Goal: Transaction & Acquisition: Purchase product/service

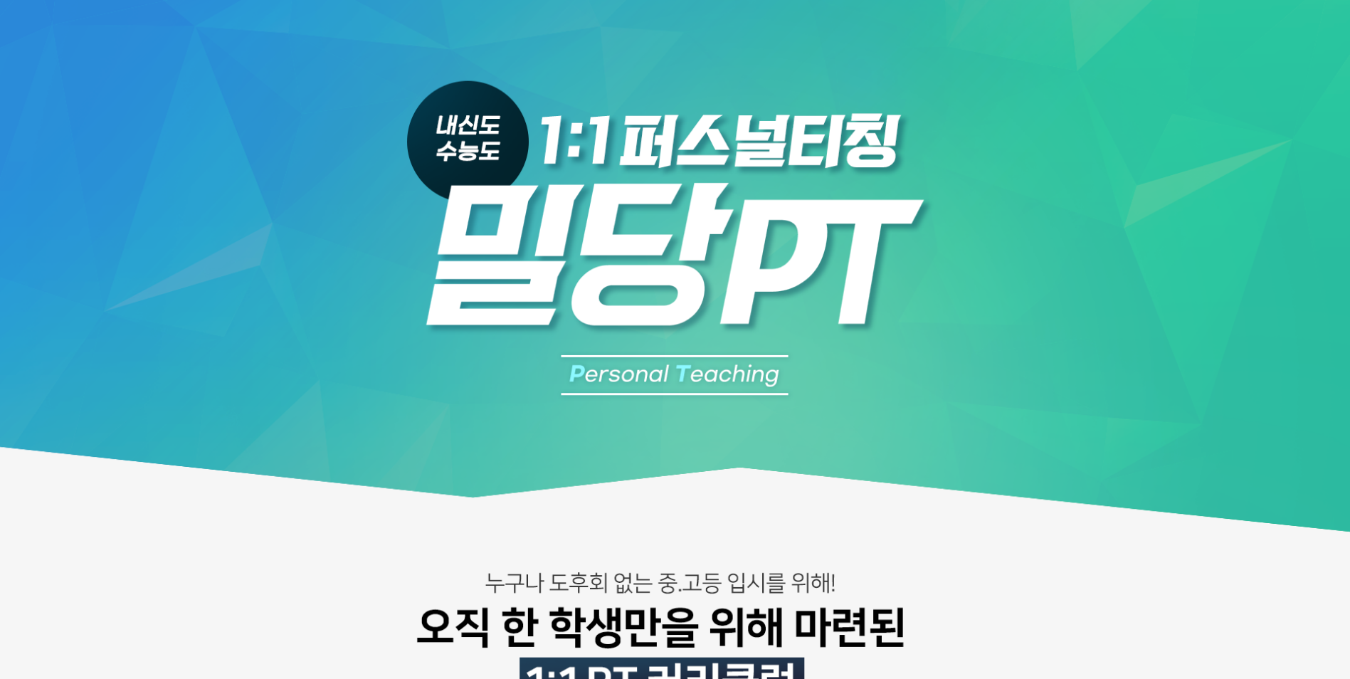
scroll to position [1780, 0]
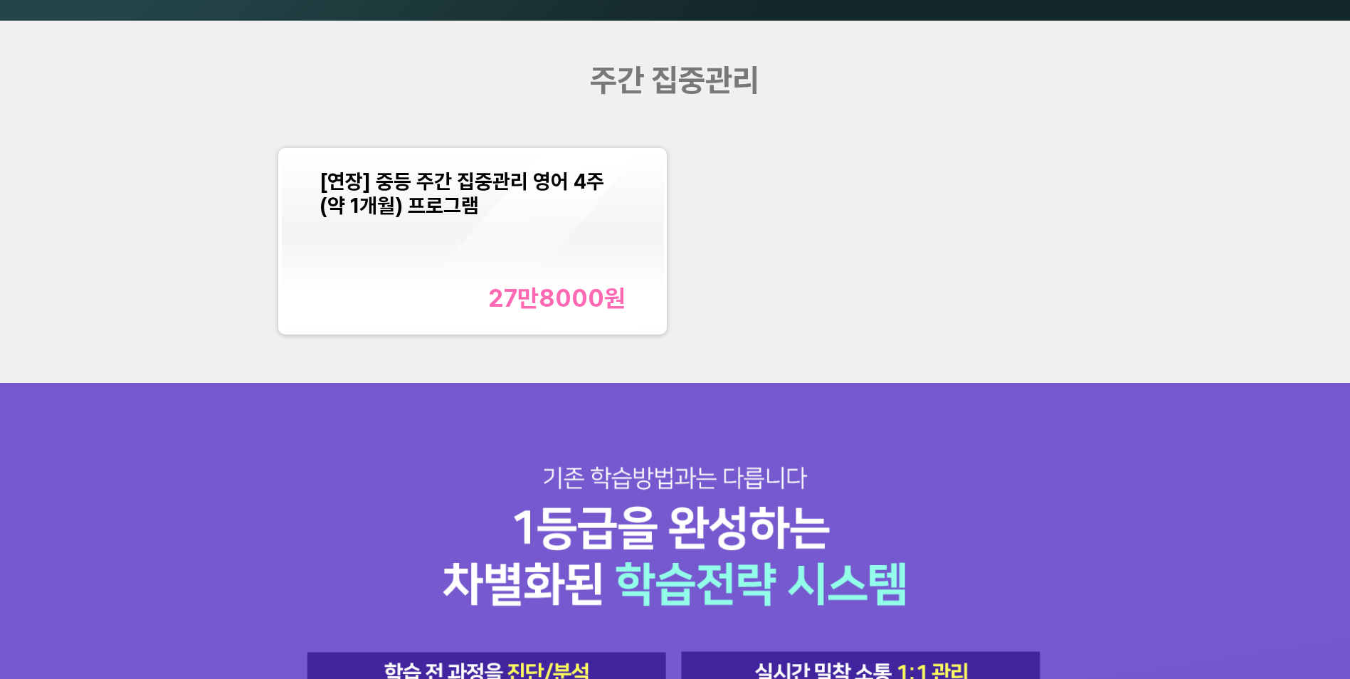
click at [510, 244] on div "[연장] 중등 주간 집중관리 영어 4주(약 1개월) 프로그램 27만8000 원" at bounding box center [473, 240] width 307 height 143
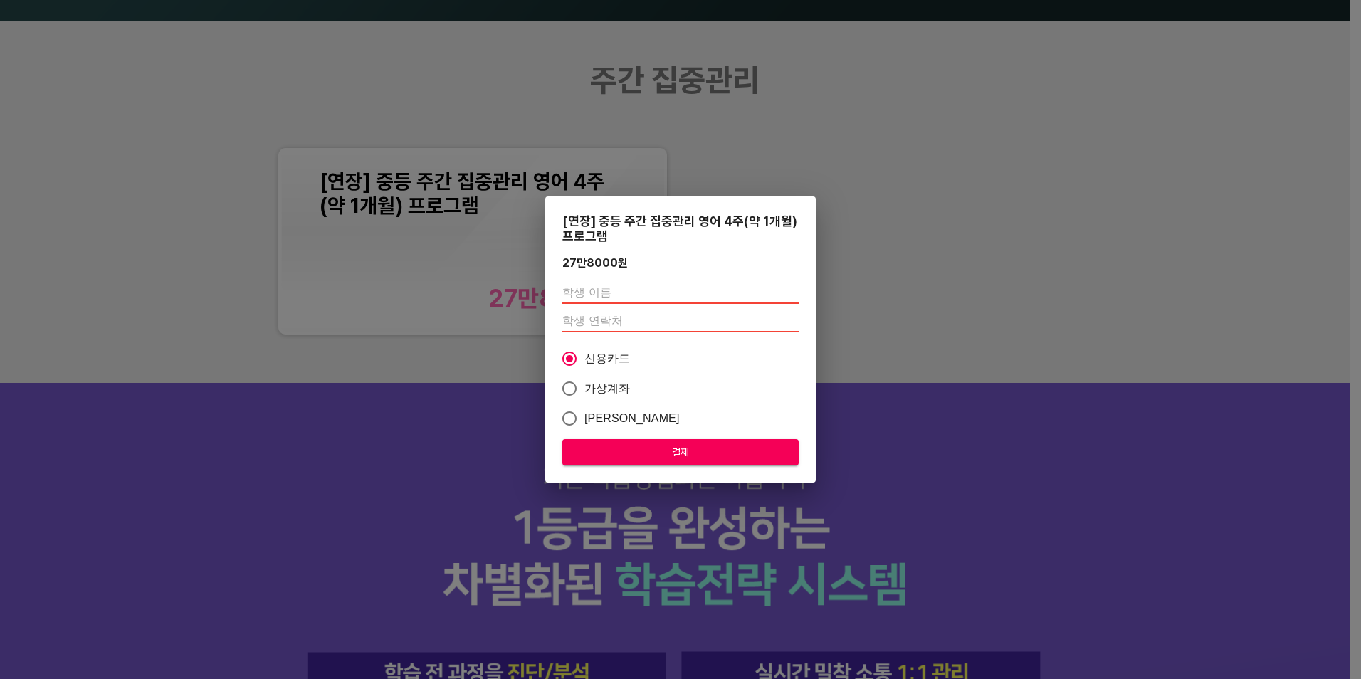
click at [603, 291] on input "text" at bounding box center [680, 292] width 236 height 23
type input "[PERSON_NAME]"
type input "01059545696"
click at [627, 447] on span "결제" at bounding box center [681, 452] width 214 height 18
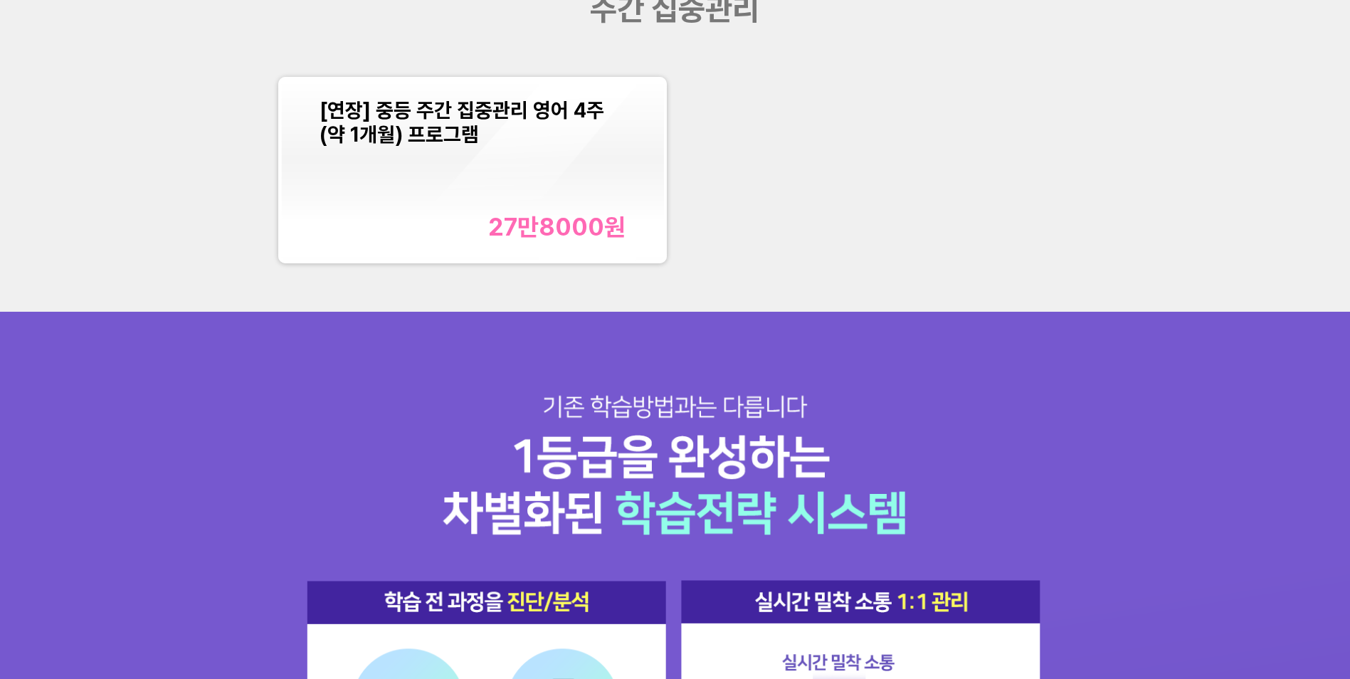
scroll to position [1780, 0]
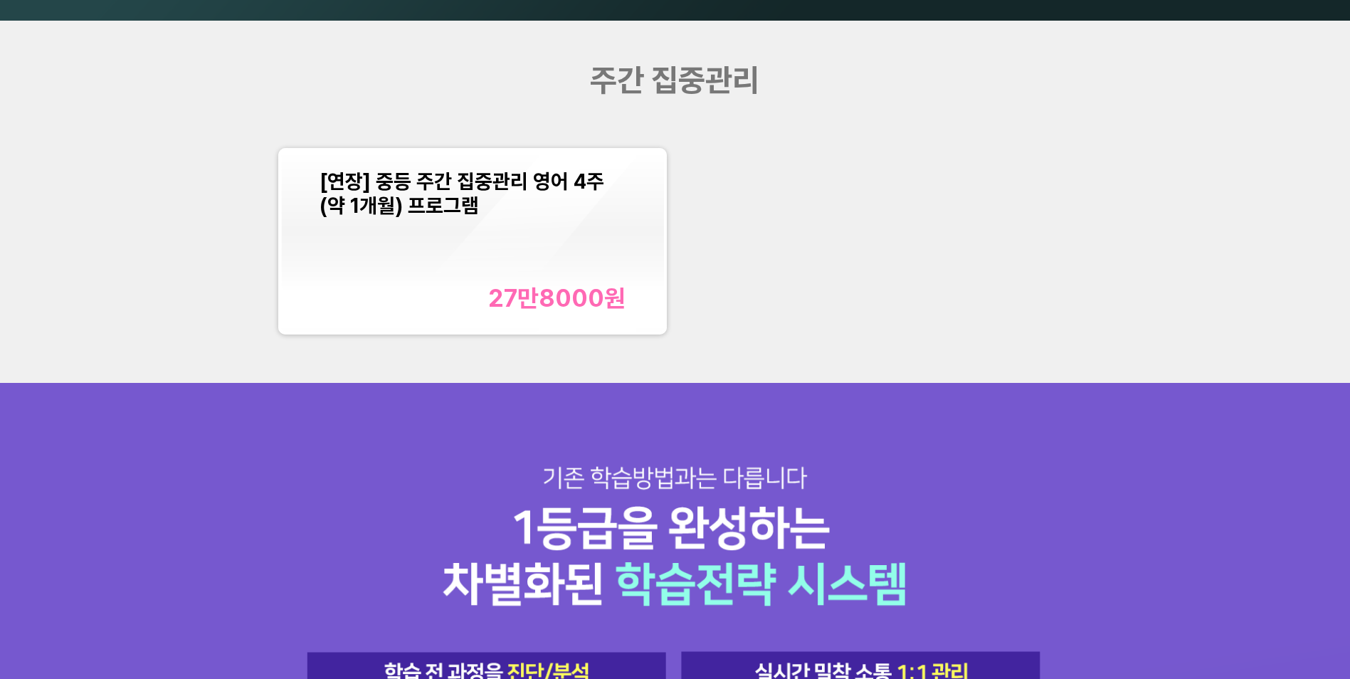
click at [564, 278] on div "[연장] 중등 주간 집중관리 영어 4주(약 1개월) 프로그램 27만8000 원" at bounding box center [473, 240] width 307 height 143
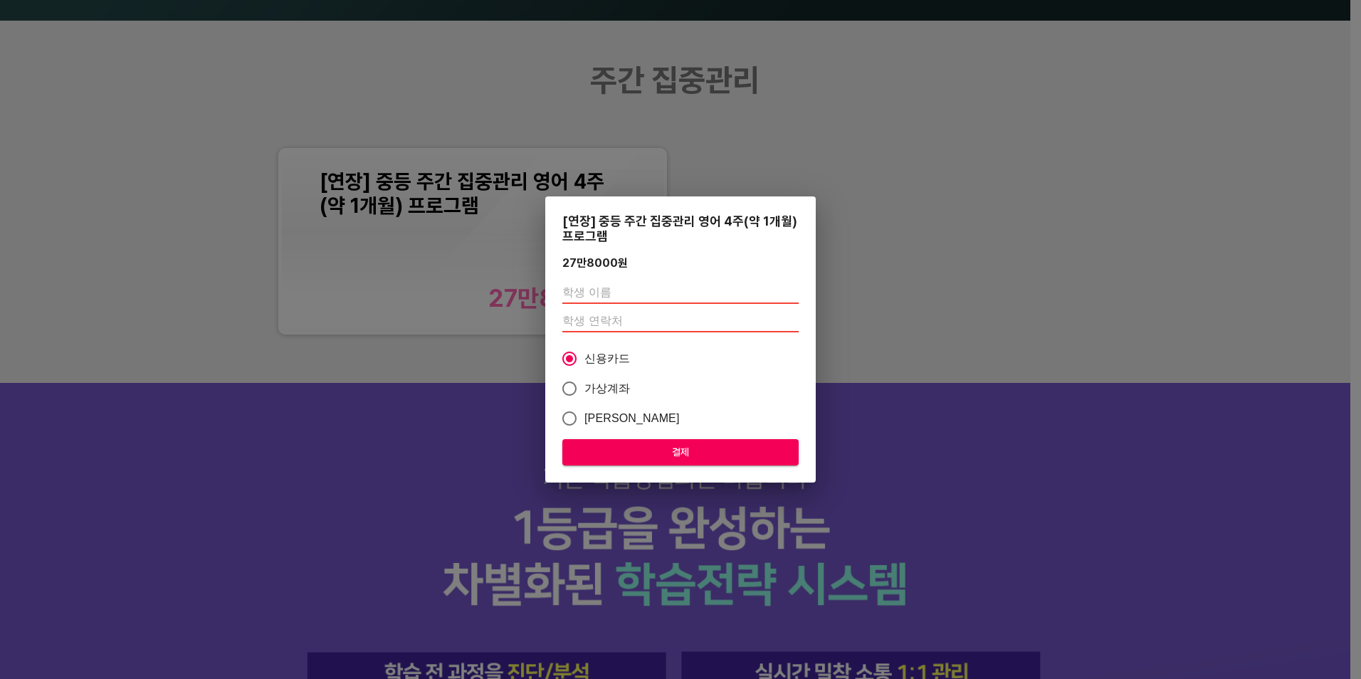
drag, startPoint x: 597, startPoint y: 288, endPoint x: 607, endPoint y: 295, distance: 13.2
click at [597, 288] on input "text" at bounding box center [680, 292] width 236 height 23
type input "[PERSON_NAME]"
type input "01059545696"
click at [639, 451] on span "결제" at bounding box center [681, 452] width 214 height 18
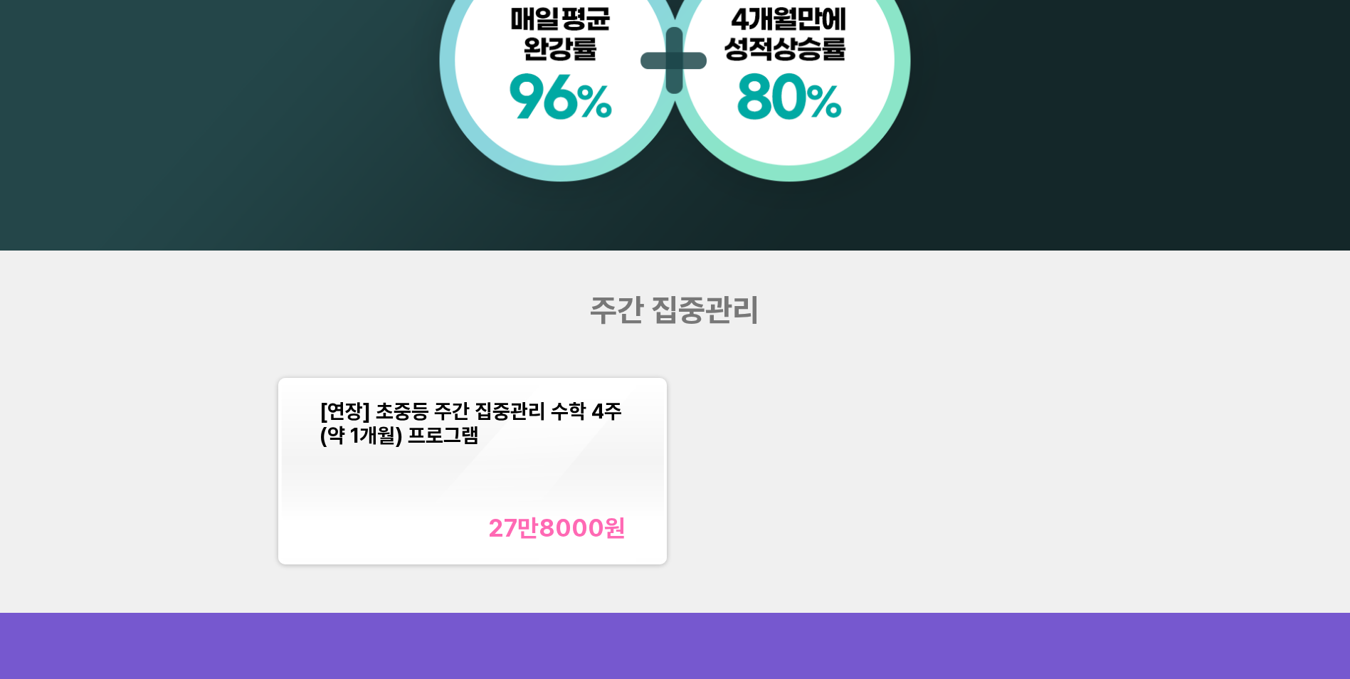
scroll to position [1692, 0]
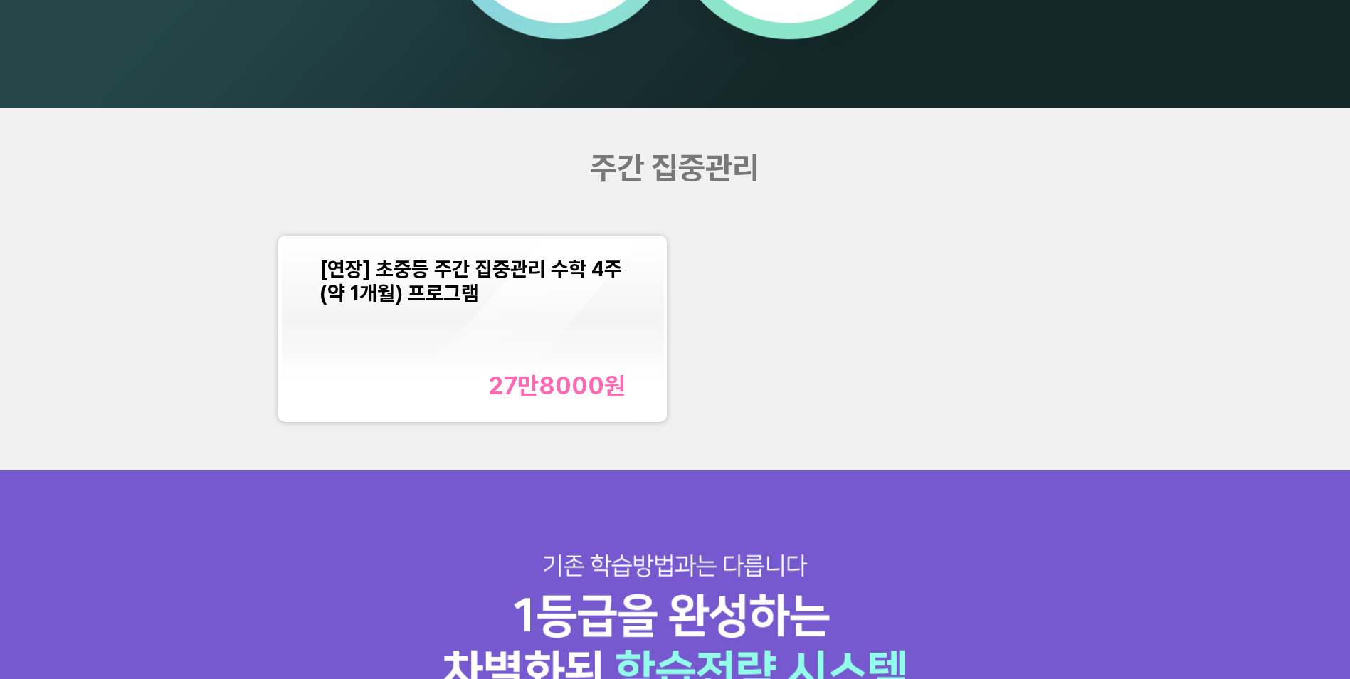
click at [527, 338] on div "[연장] 초중등 주간 집중관리 수학 4주(약 1개월) 프로그램 27만8000 원" at bounding box center [473, 328] width 307 height 143
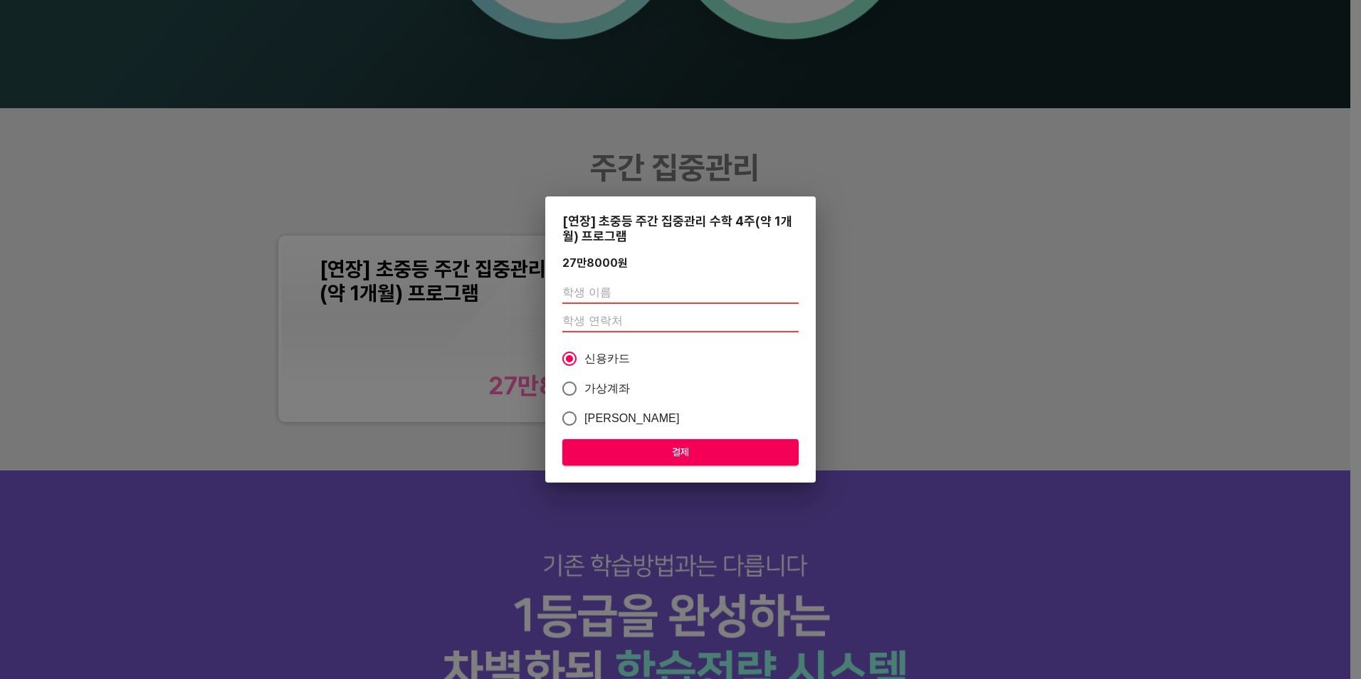
click at [640, 298] on input "text" at bounding box center [680, 292] width 236 height 23
type input "[PERSON_NAME]"
type input "01059545696"
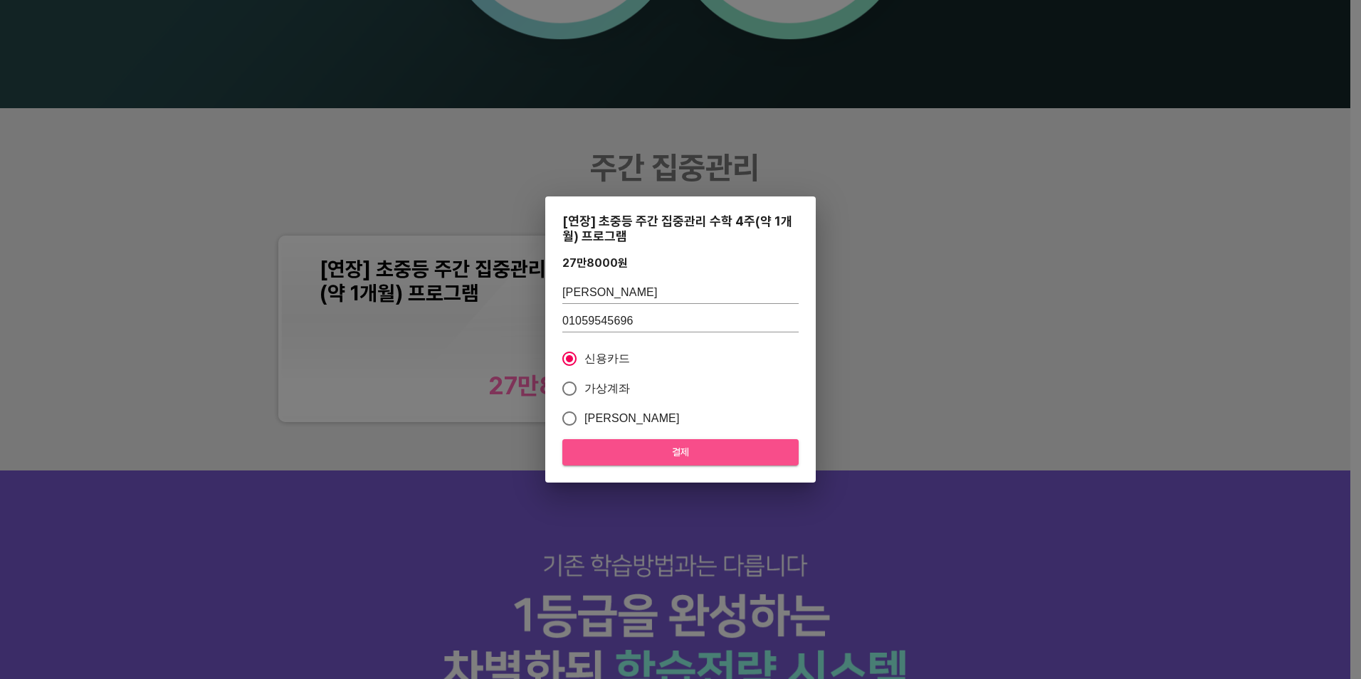
click at [632, 454] on span "결제" at bounding box center [681, 452] width 214 height 18
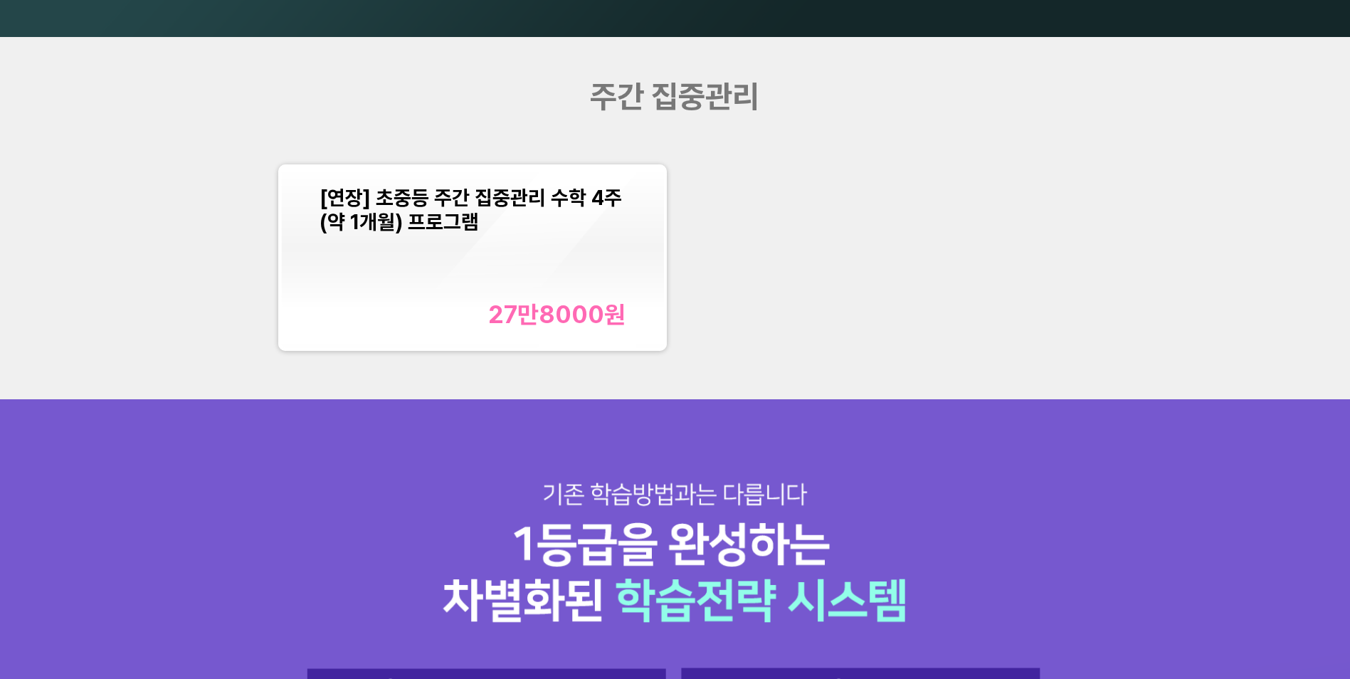
scroll to position [1692, 0]
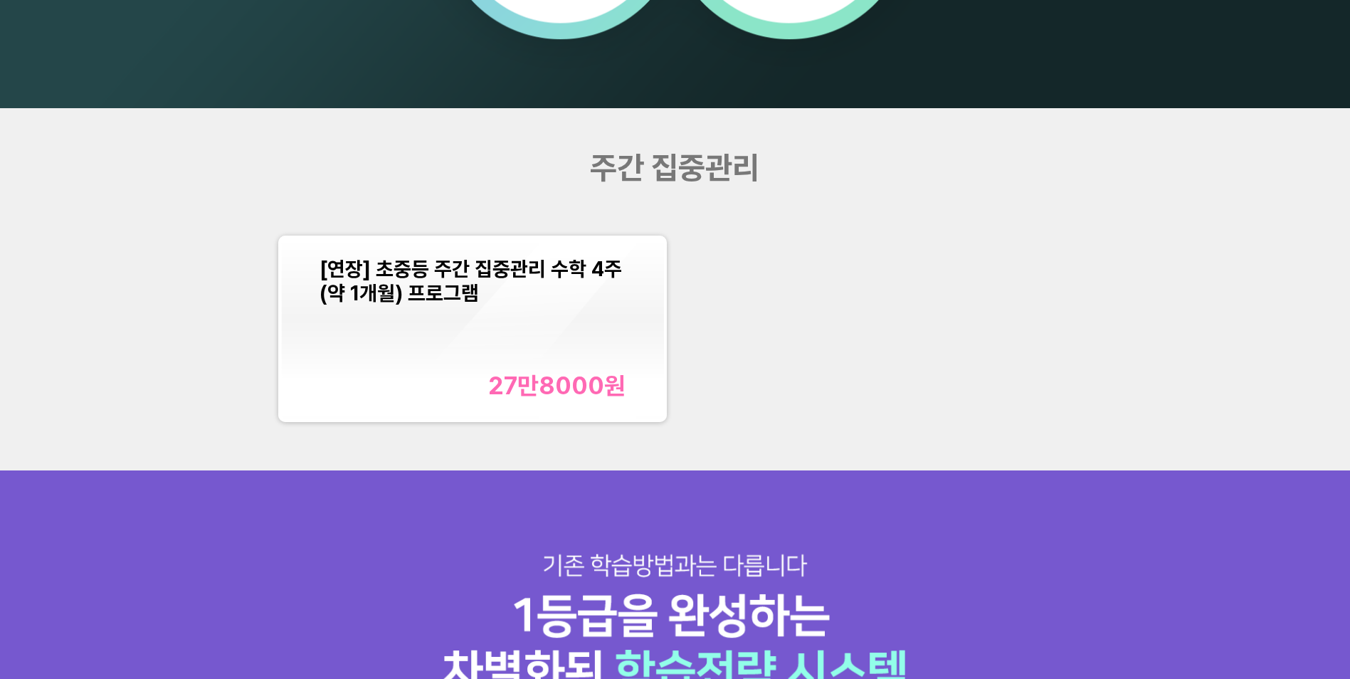
click at [522, 355] on div "[연장] 초중등 주간 집중관리 수학 4주(약 1개월) 프로그램 27만8000 원" at bounding box center [473, 328] width 307 height 143
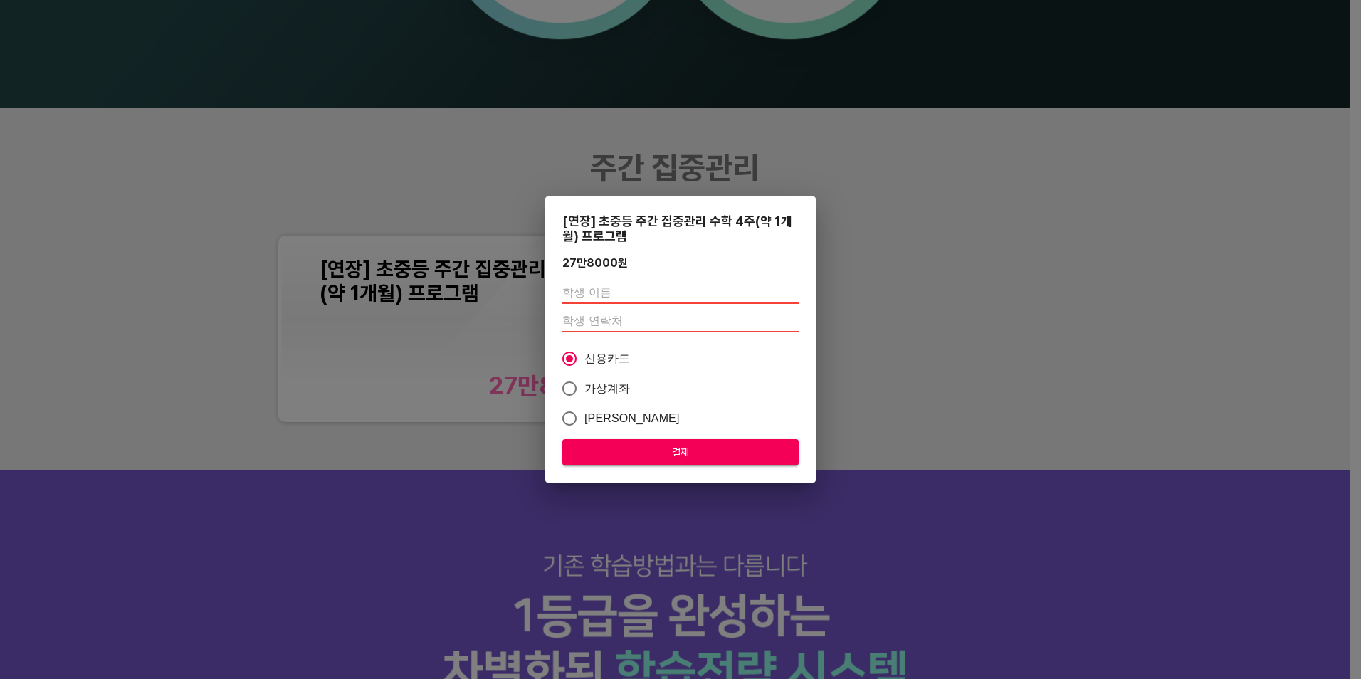
click at [619, 299] on input "text" at bounding box center [680, 292] width 236 height 23
type input "손연경"
type input "01059545696"
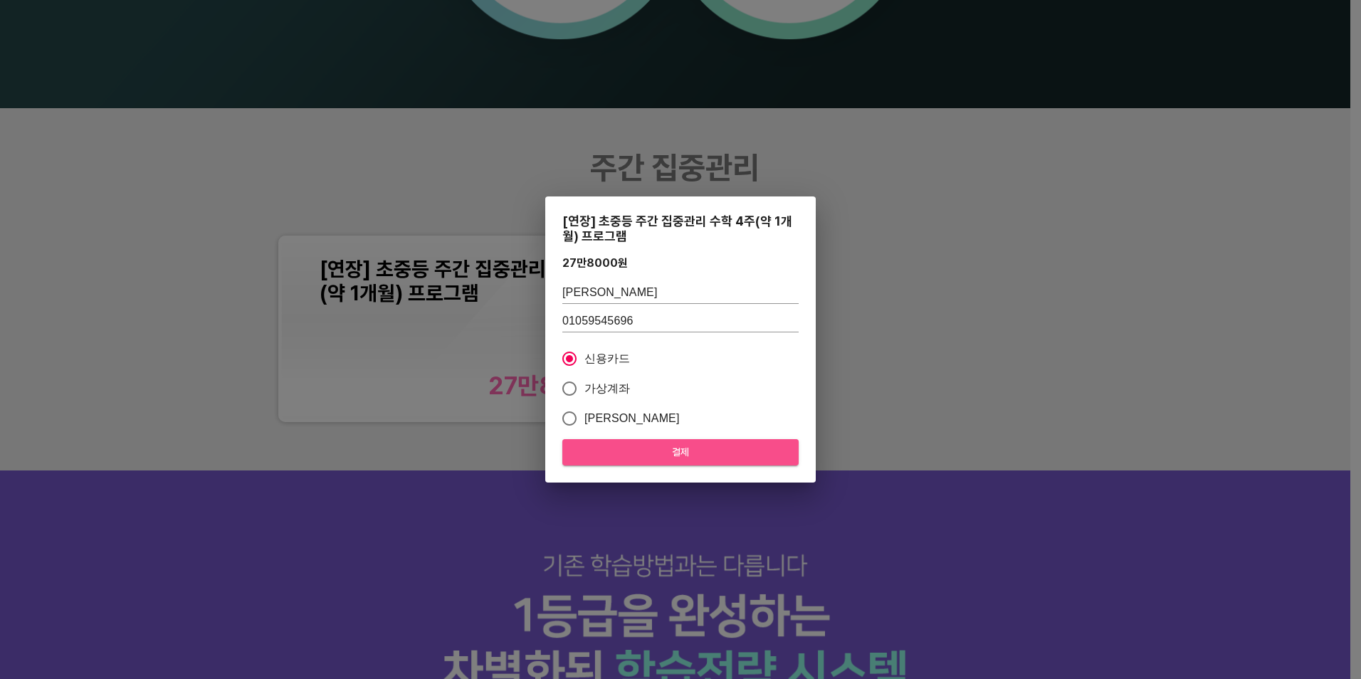
click at [641, 462] on button "결제" at bounding box center [680, 452] width 236 height 26
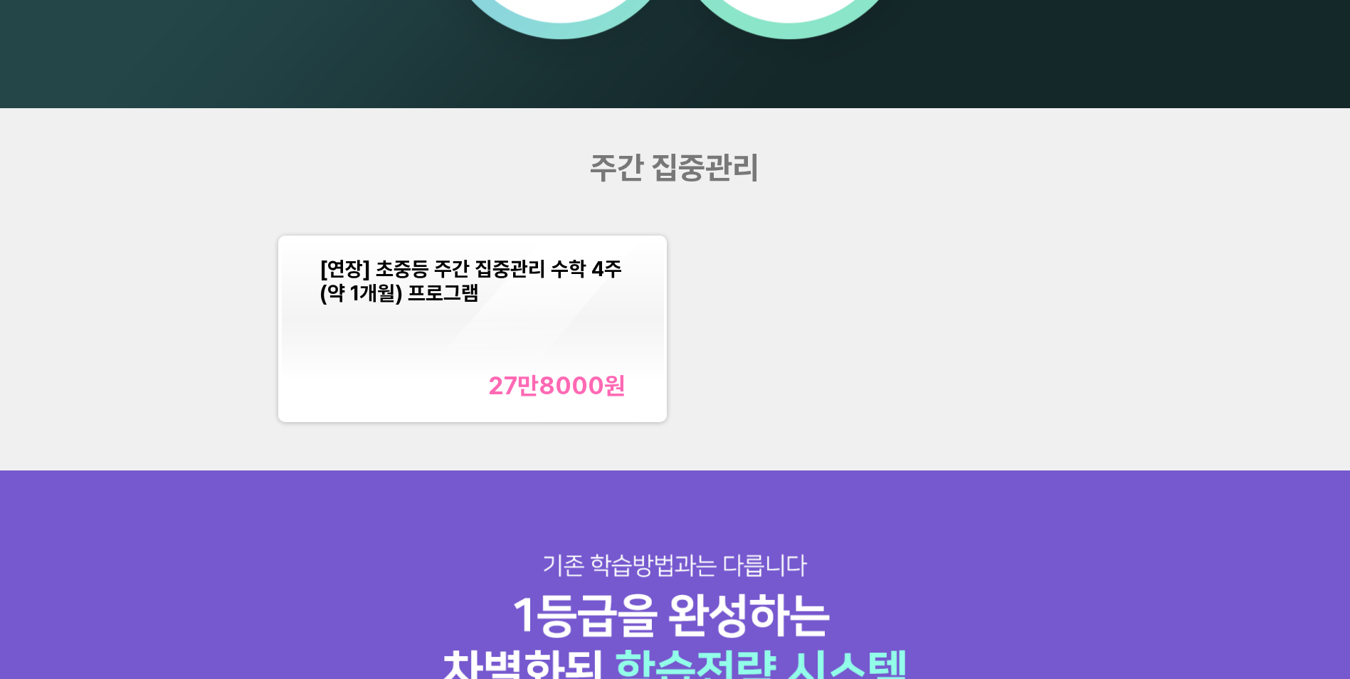
click at [534, 332] on div "[연장] 초중등 주간 집중관리 수학 4주(약 1개월) 프로그램 27만8000 원" at bounding box center [473, 328] width 307 height 143
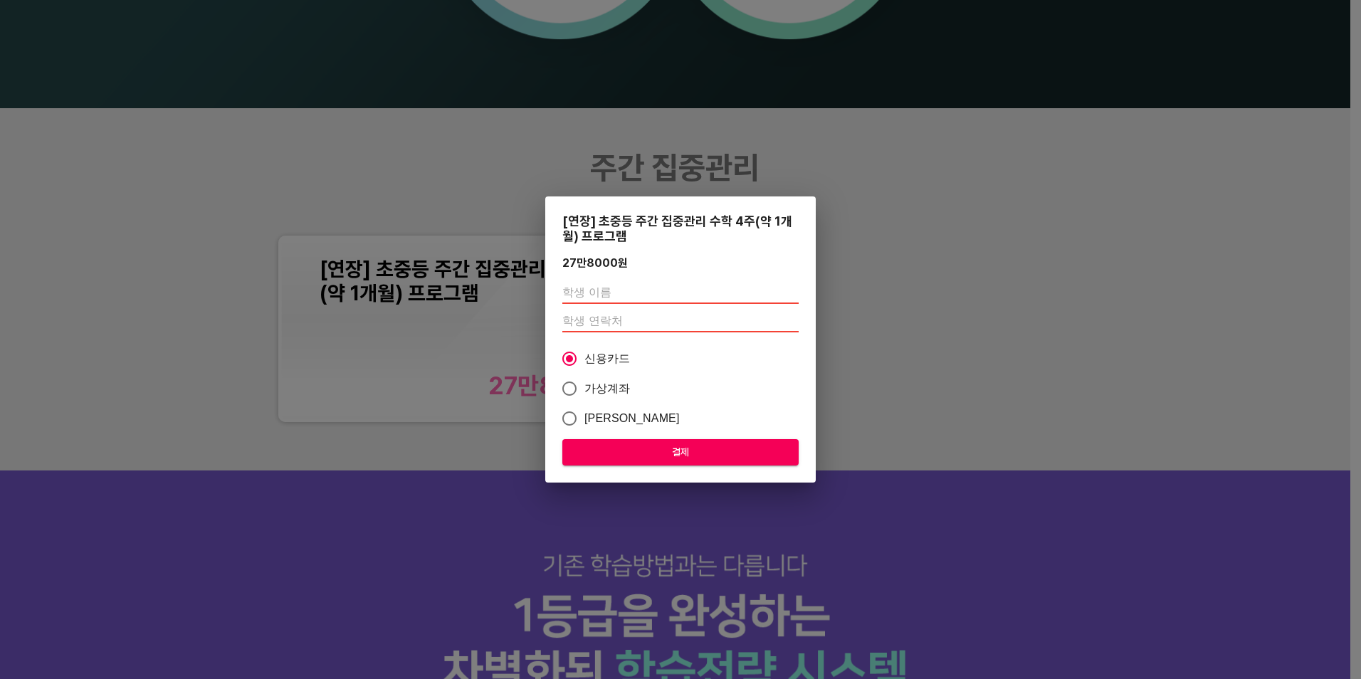
click at [652, 295] on input "text" at bounding box center [680, 292] width 236 height 23
type input "손연경"
type input "01059545696"
click at [610, 451] on span "결제" at bounding box center [681, 452] width 214 height 18
